Goal: Information Seeking & Learning: Learn about a topic

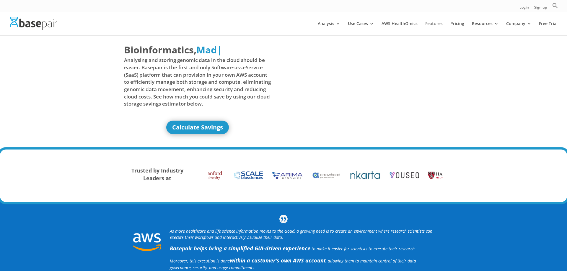
click at [440, 23] on link "Features" at bounding box center [433, 29] width 17 height 14
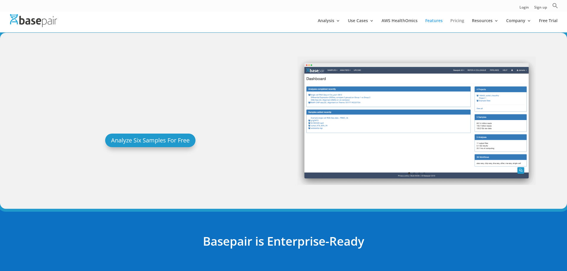
click at [458, 23] on link "Pricing" at bounding box center [457, 26] width 14 height 14
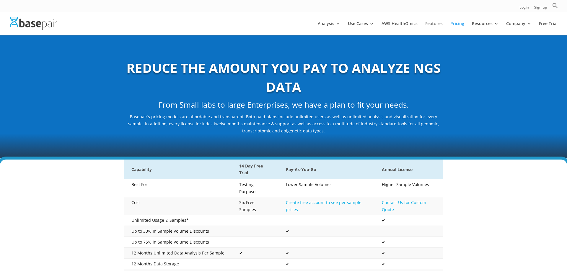
click at [429, 22] on link "Features" at bounding box center [433, 29] width 17 height 14
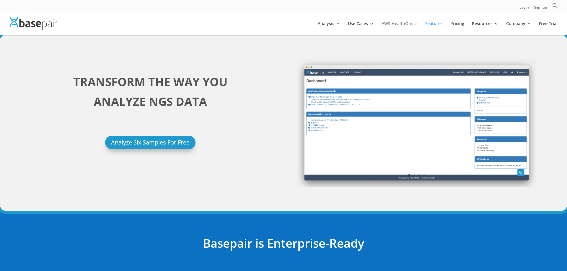
click at [405, 25] on link "AWS HealthOmics" at bounding box center [399, 29] width 36 height 14
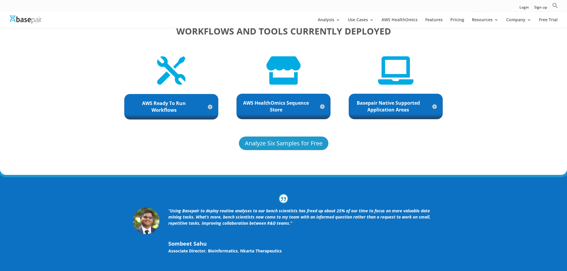
scroll to position [1330, 0]
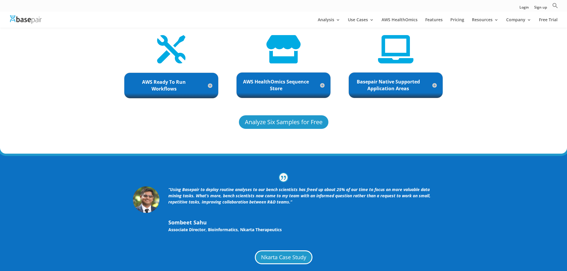
click at [283, 80] on h5 "AWS HealthOmics Sequence Store" at bounding box center [283, 86] width 82 height 14
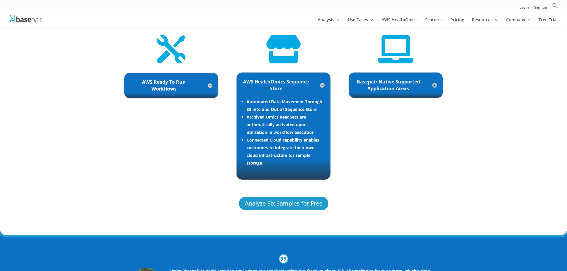
click at [380, 83] on h5 "Basepair Native Supported Application Areas" at bounding box center [396, 86] width 82 height 14
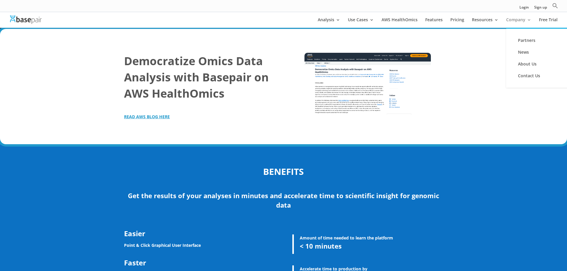
scroll to position [848, 0]
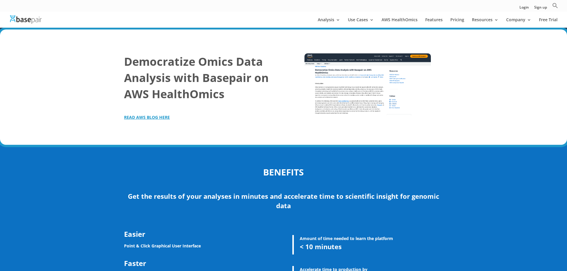
click at [154, 115] on strong "READ AWS BLOG HERE" at bounding box center [147, 118] width 46 height 6
